Goal: Check status: Check status

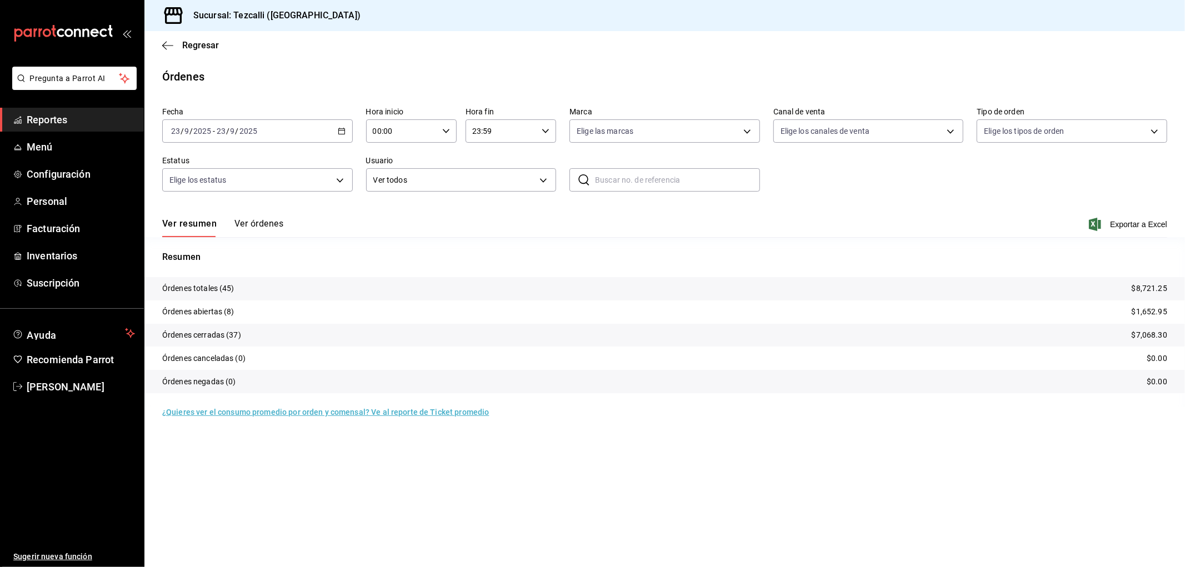
click at [216, 233] on div "Ver resumen Ver órdenes" at bounding box center [222, 227] width 121 height 19
click at [253, 228] on button "Ver órdenes" at bounding box center [259, 227] width 49 height 19
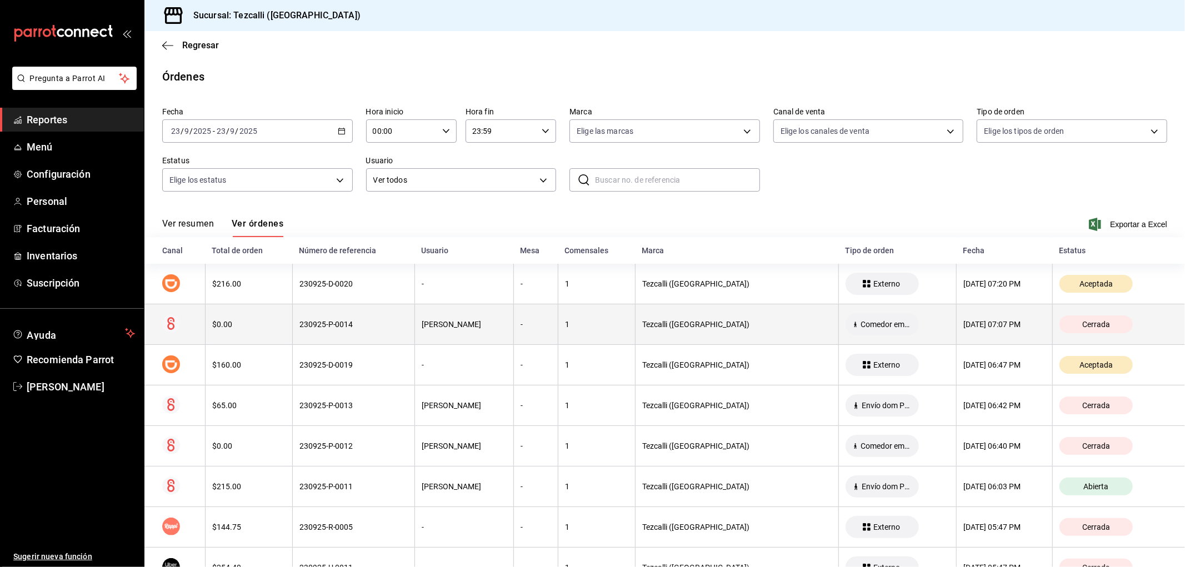
click at [350, 332] on th "230925-P-0014" at bounding box center [353, 325] width 122 height 41
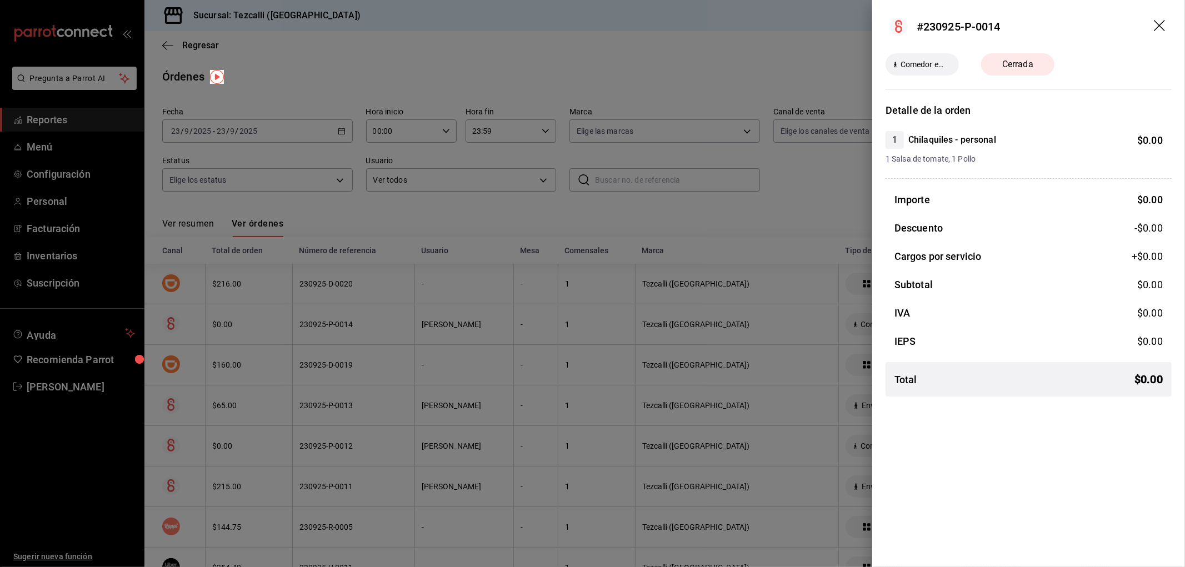
click at [350, 332] on div at bounding box center [592, 283] width 1185 height 567
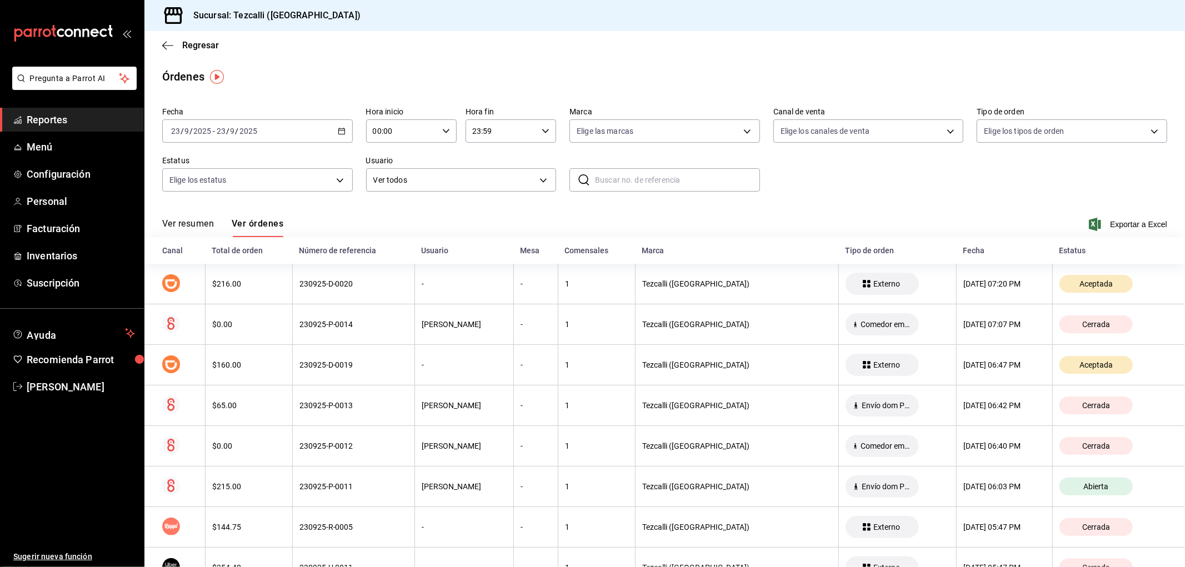
click at [174, 228] on button "Ver resumen" at bounding box center [188, 227] width 52 height 19
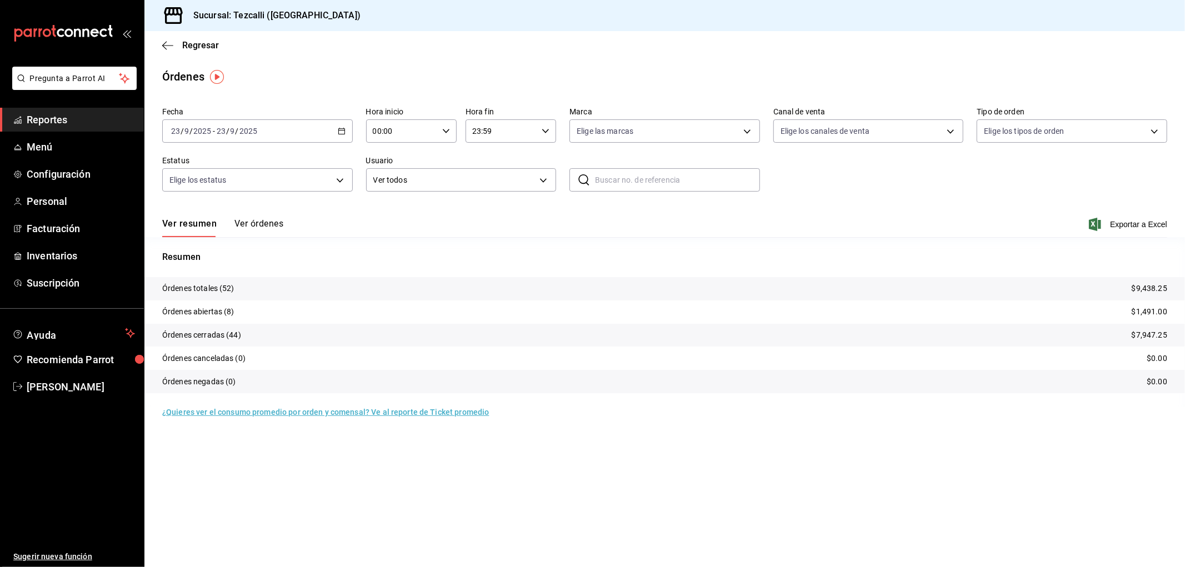
click at [260, 226] on button "Ver órdenes" at bounding box center [259, 227] width 49 height 19
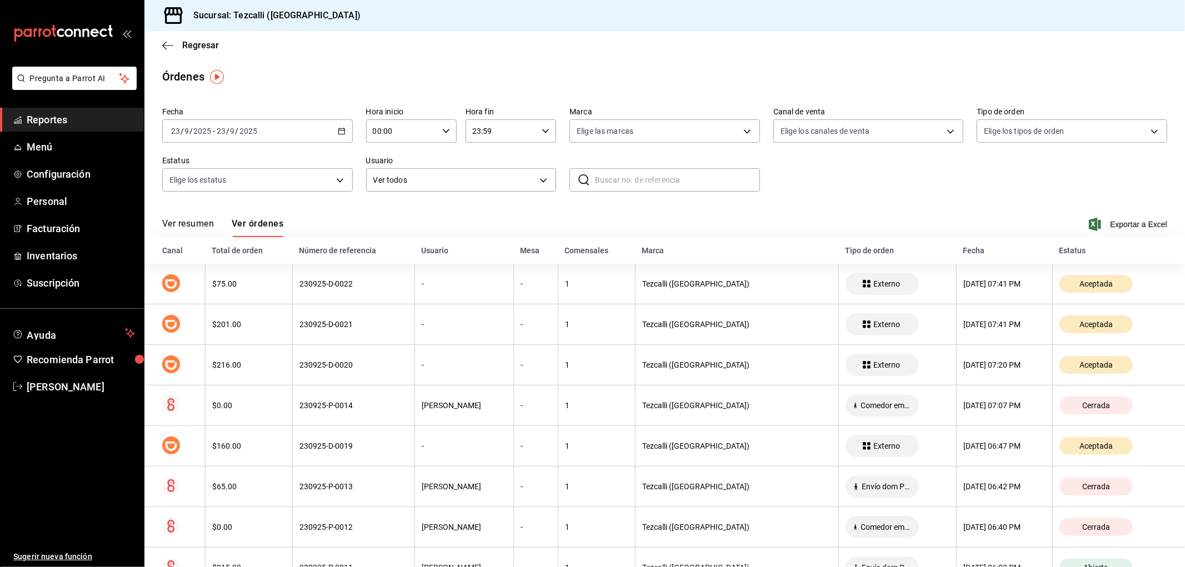
click at [204, 230] on button "Ver resumen" at bounding box center [188, 227] width 52 height 19
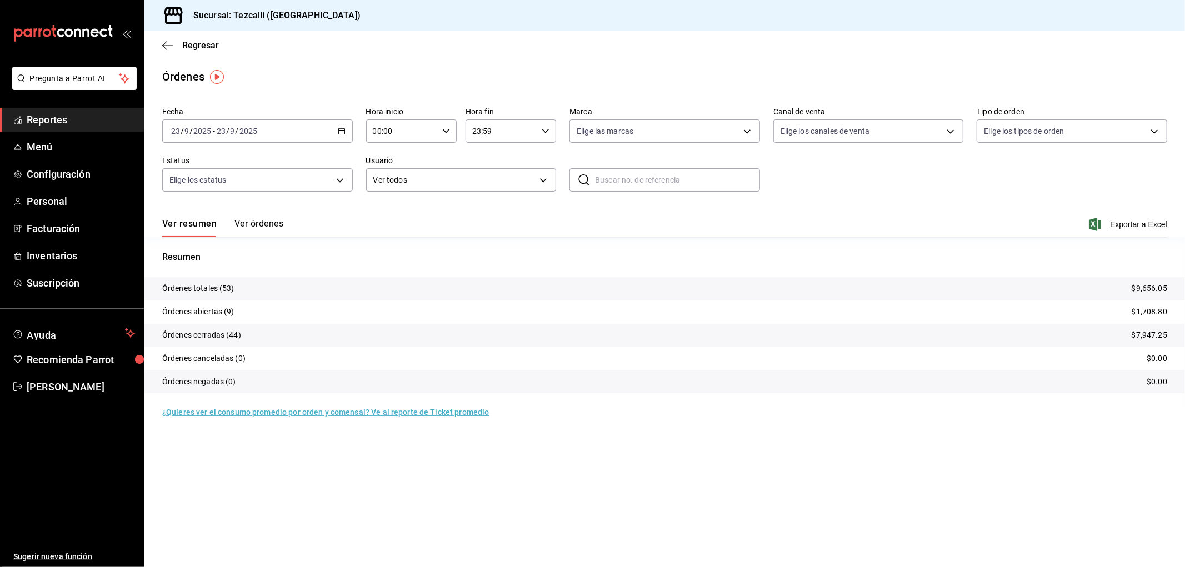
click at [271, 229] on button "Ver órdenes" at bounding box center [259, 227] width 49 height 19
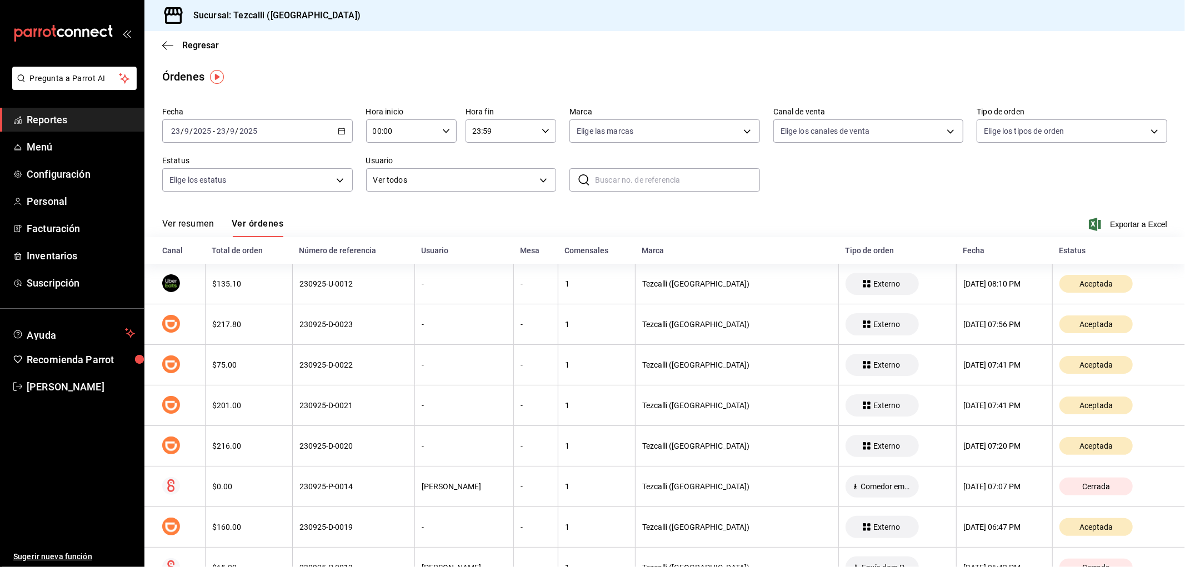
click at [186, 231] on button "Ver resumen" at bounding box center [188, 227] width 52 height 19
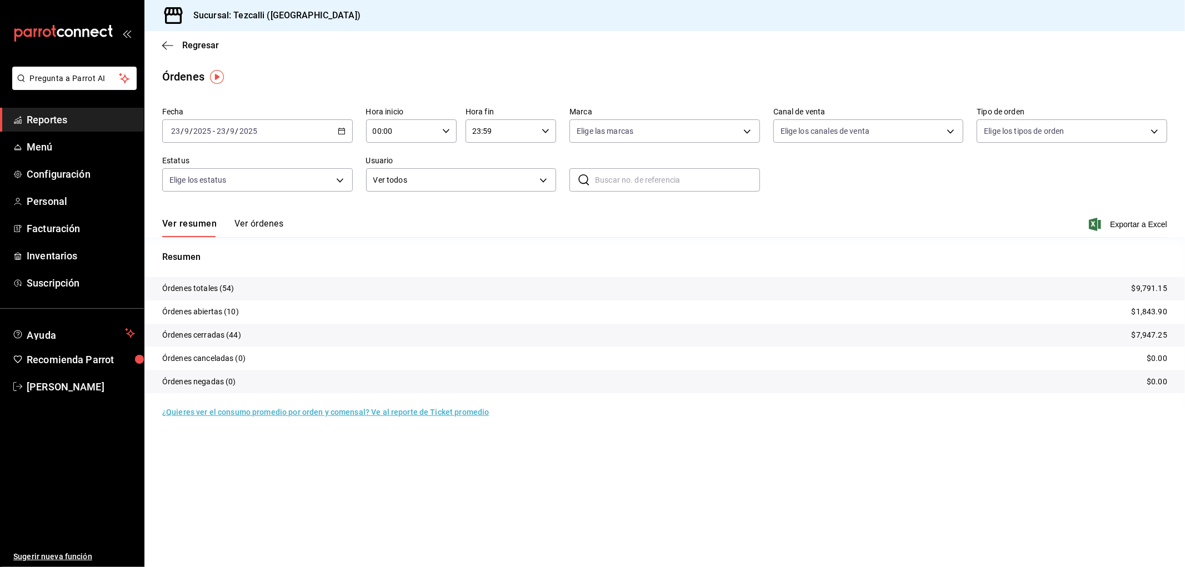
click at [232, 225] on div "Ver resumen Ver órdenes" at bounding box center [222, 227] width 121 height 19
click at [237, 225] on button "Ver órdenes" at bounding box center [259, 227] width 49 height 19
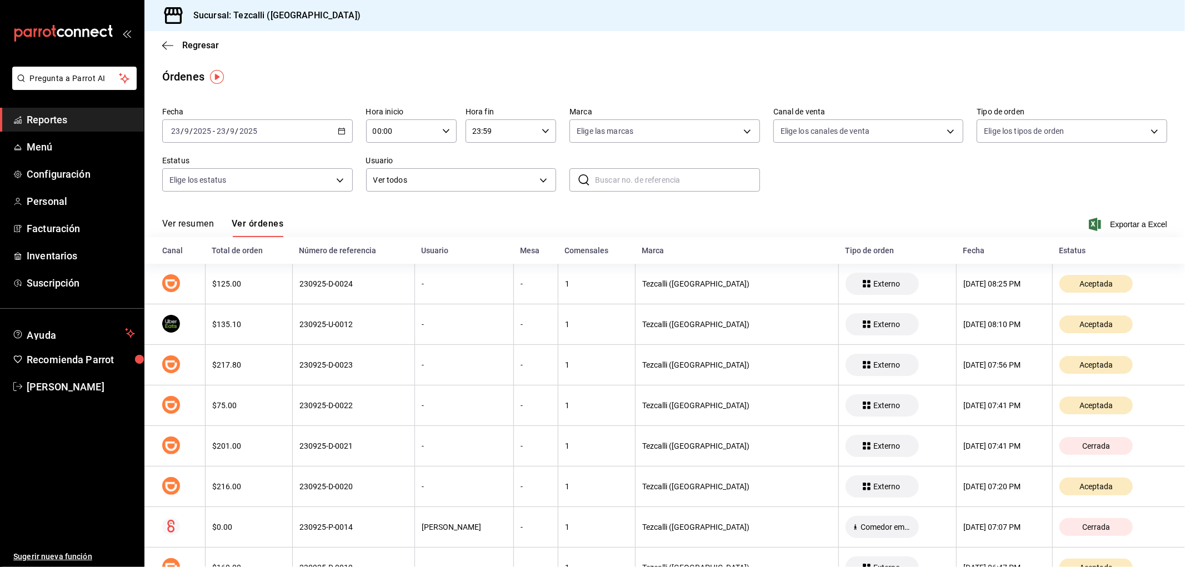
click at [182, 230] on button "Ver resumen" at bounding box center [188, 227] width 52 height 19
